Goal: Task Accomplishment & Management: Complete application form

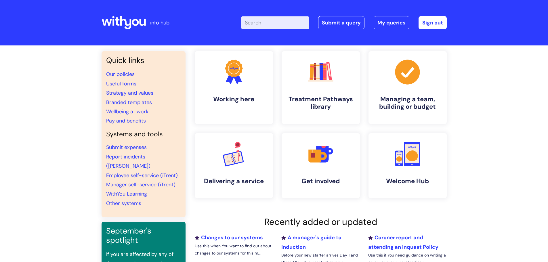
click at [277, 24] on input "Enter your search term here..." at bounding box center [275, 22] width 68 height 13
click at [118, 82] on link "Useful forms" at bounding box center [121, 83] width 30 height 7
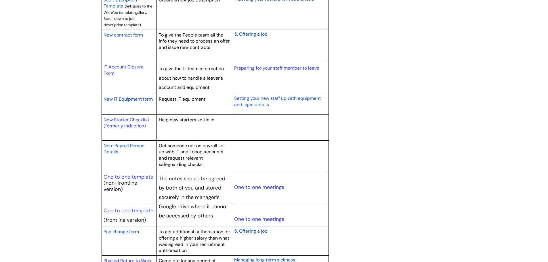
scroll to position [576, 0]
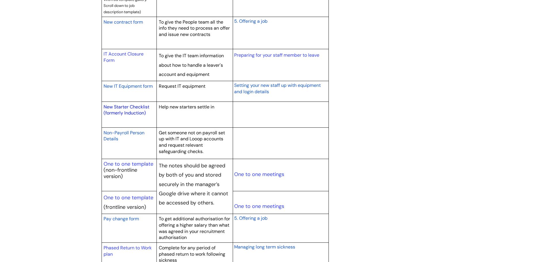
click at [130, 106] on link "New Starter Checklist (formerly Induction)" at bounding box center [127, 110] width 46 height 12
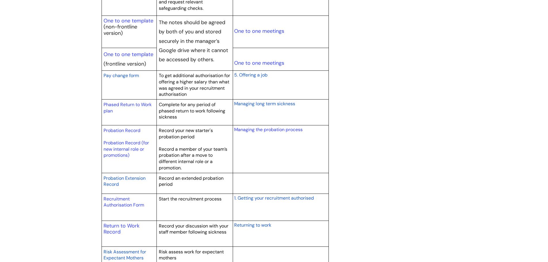
scroll to position [720, 0]
click at [114, 130] on link "Probation Record" at bounding box center [122, 130] width 37 height 6
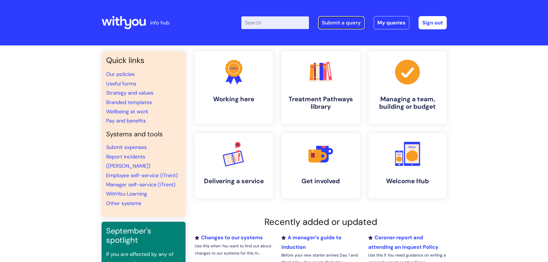
click at [349, 24] on link "Submit a query" at bounding box center [341, 22] width 46 height 13
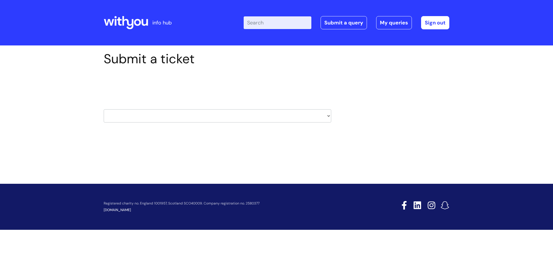
click at [181, 118] on select "HR / People IT and Support Clinical Drug Alerts Finance Accounts Data Support T…" at bounding box center [217, 115] width 227 height 13
select select "it_and_support"
click at [104, 109] on select "HR / People IT and Support Clinical Drug Alerts Finance Accounts Data Support T…" at bounding box center [217, 115] width 227 height 13
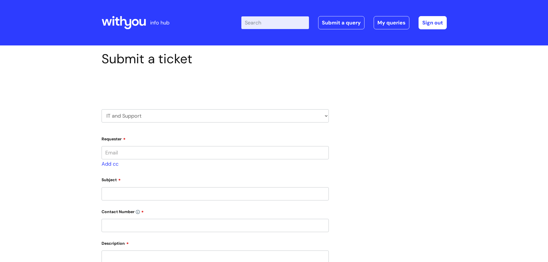
type input "phil.howarth@wearewithyou.org.uk"
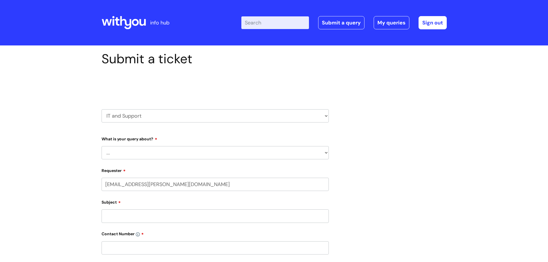
select select "80004286572"
click at [149, 154] on select "... Mobile Phone Reset & MFA Accounts, Starters and Leavers IT Hardware issue I…" at bounding box center [215, 152] width 227 height 13
select select "Accounts, Starters and Leavers"
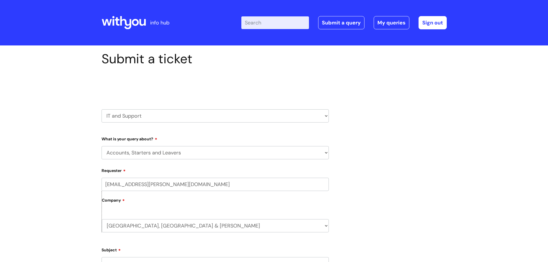
click at [102, 146] on select "... Mobile Phone Reset & MFA Accounts, Starters and Leavers IT Hardware issue I…" at bounding box center [215, 152] width 227 height 13
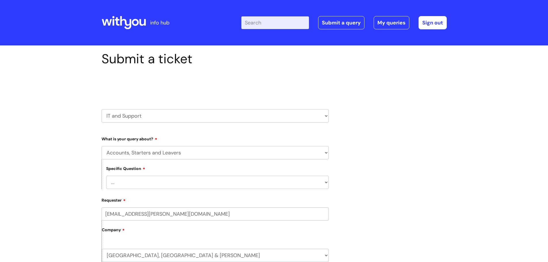
click at [126, 185] on select "... I have a new starter I have a leaver I need to make a change to an account …" at bounding box center [217, 182] width 223 height 13
select select "I have a new starter"
click at [106, 176] on select "... I have a new starter I have a leaver I need to make a change to an account …" at bounding box center [217, 182] width 223 height 13
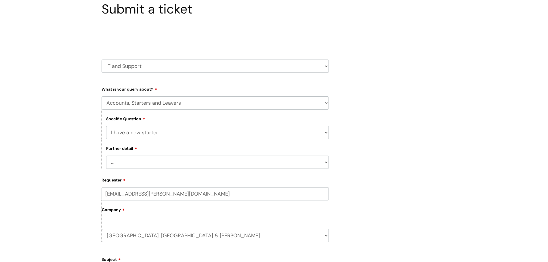
scroll to position [86, 0]
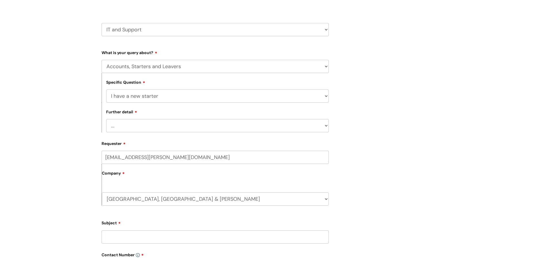
click at [131, 126] on select "... Can I have my new starter’s IT account details I need to amend the name, de…" at bounding box center [217, 125] width 223 height 13
select select "Can I have my new starter’s IT account details"
click at [106, 119] on select "... Can I have my new starter’s IT account details I need to amend the name, de…" at bounding box center [217, 125] width 223 height 13
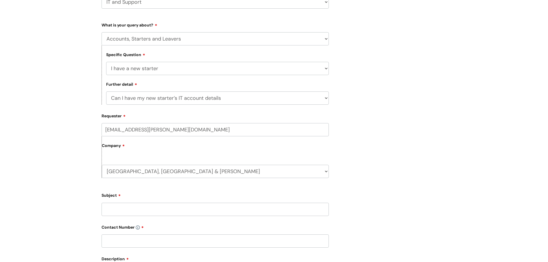
scroll to position [144, 0]
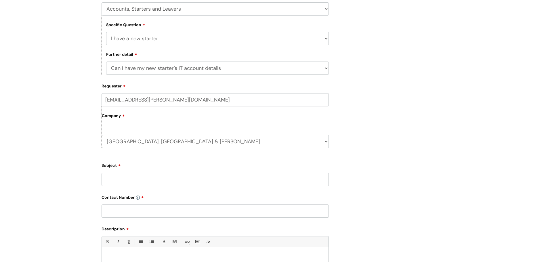
click at [128, 178] on input "Subject" at bounding box center [215, 179] width 227 height 13
type input "Veronica Veronesi"
click at [114, 212] on input "text" at bounding box center [215, 211] width 227 height 13
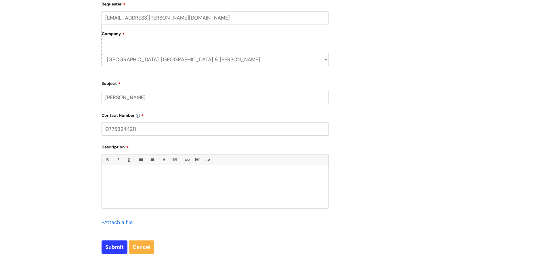
scroll to position [230, 0]
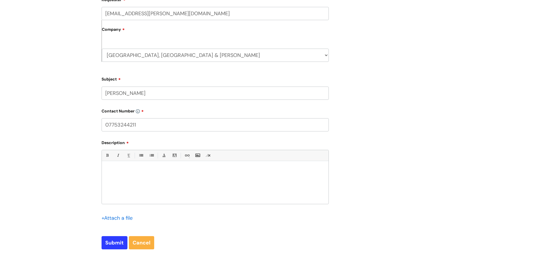
type input "07753244211"
click at [116, 174] on div at bounding box center [215, 184] width 227 height 40
click at [114, 182] on p "CanI also request login details as her line manager is off." at bounding box center [215, 181] width 218 height 5
click at [134, 182] on p "Can also request login details as her line manager is off." at bounding box center [215, 181] width 218 height 5
click at [134, 181] on p "Can also request login details as her line manager is off." at bounding box center [215, 181] width 218 height 5
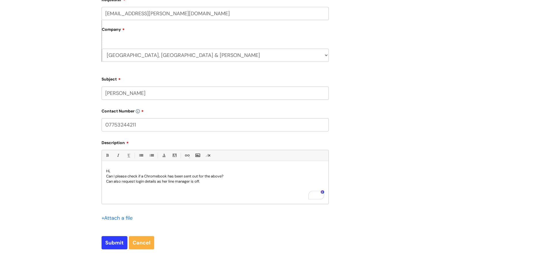
click at [136, 181] on p "Can also request login details as her line manager is off." at bounding box center [215, 181] width 218 height 5
click at [111, 246] on input "Submit" at bounding box center [115, 242] width 26 height 13
type input "Please Wait..."
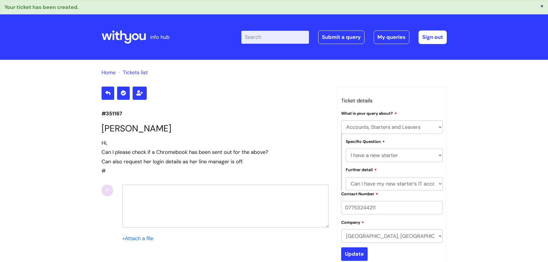
select select "Accounts, Starters and Leavers"
select select "I have a new starter"
select select "Can I have my new starter’s IT account details"
